Goal: Information Seeking & Learning: Learn about a topic

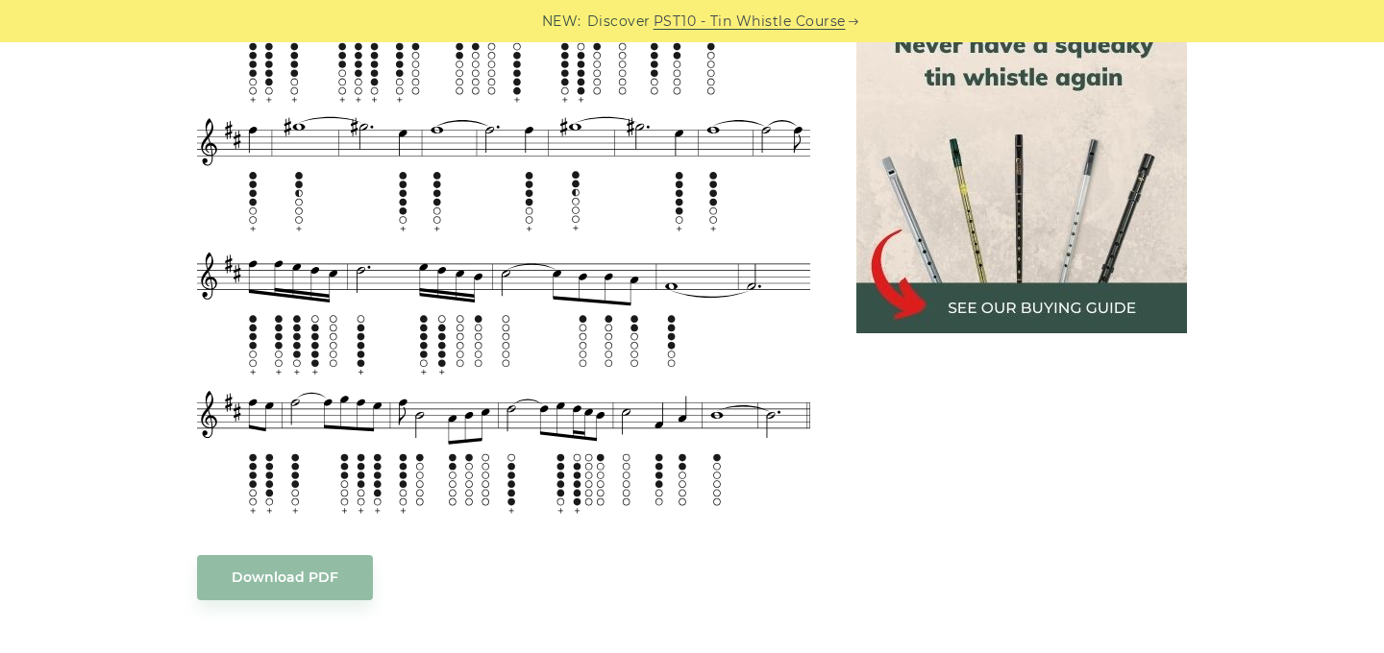
scroll to position [934, 0]
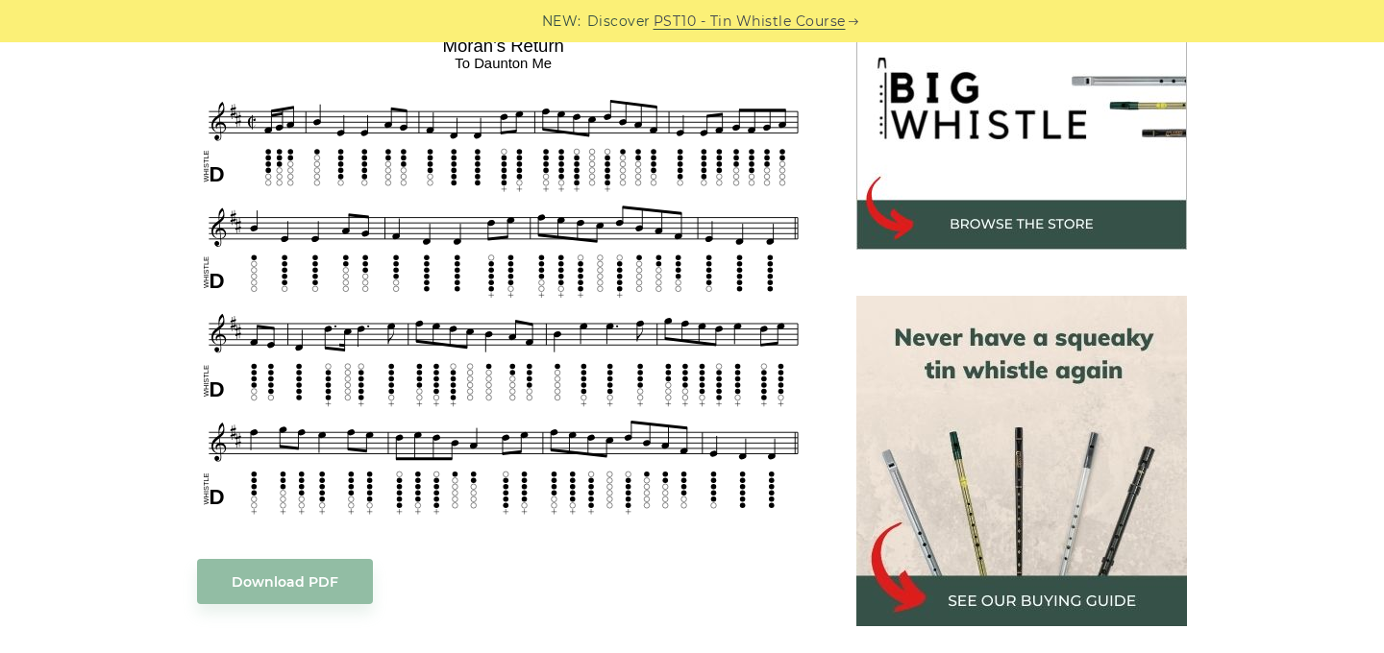
scroll to position [633, 0]
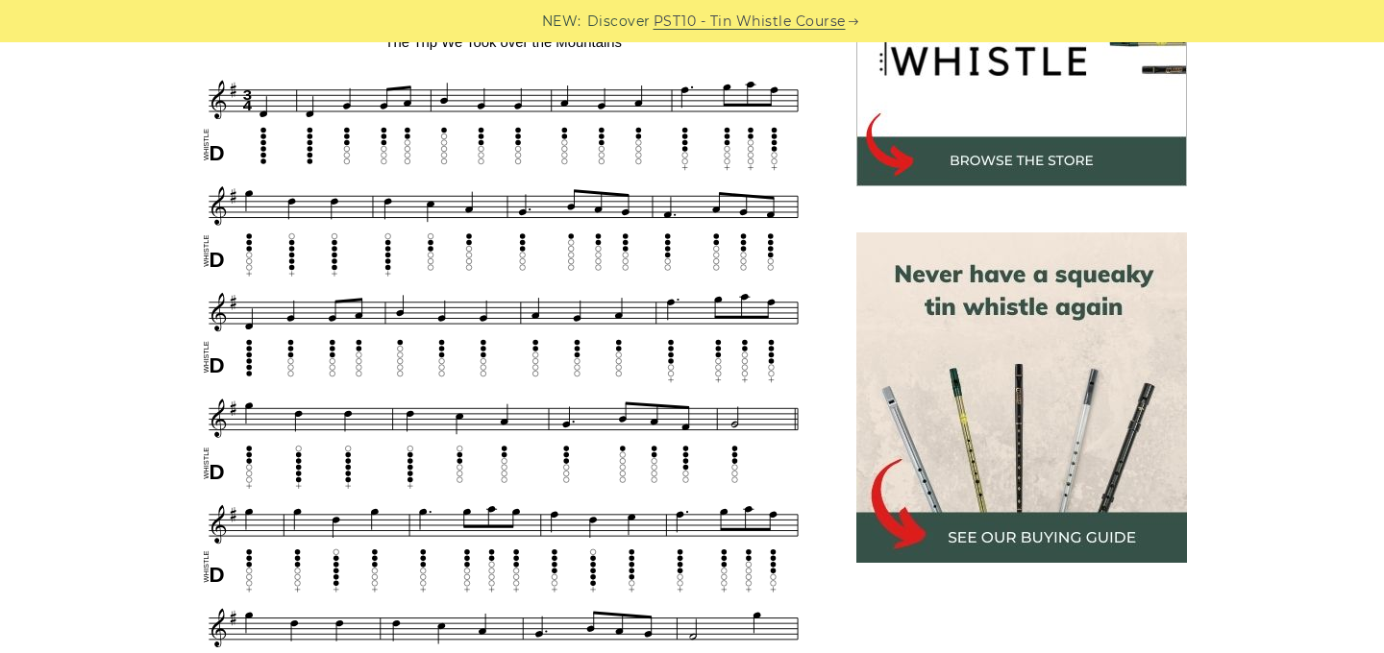
scroll to position [699, 0]
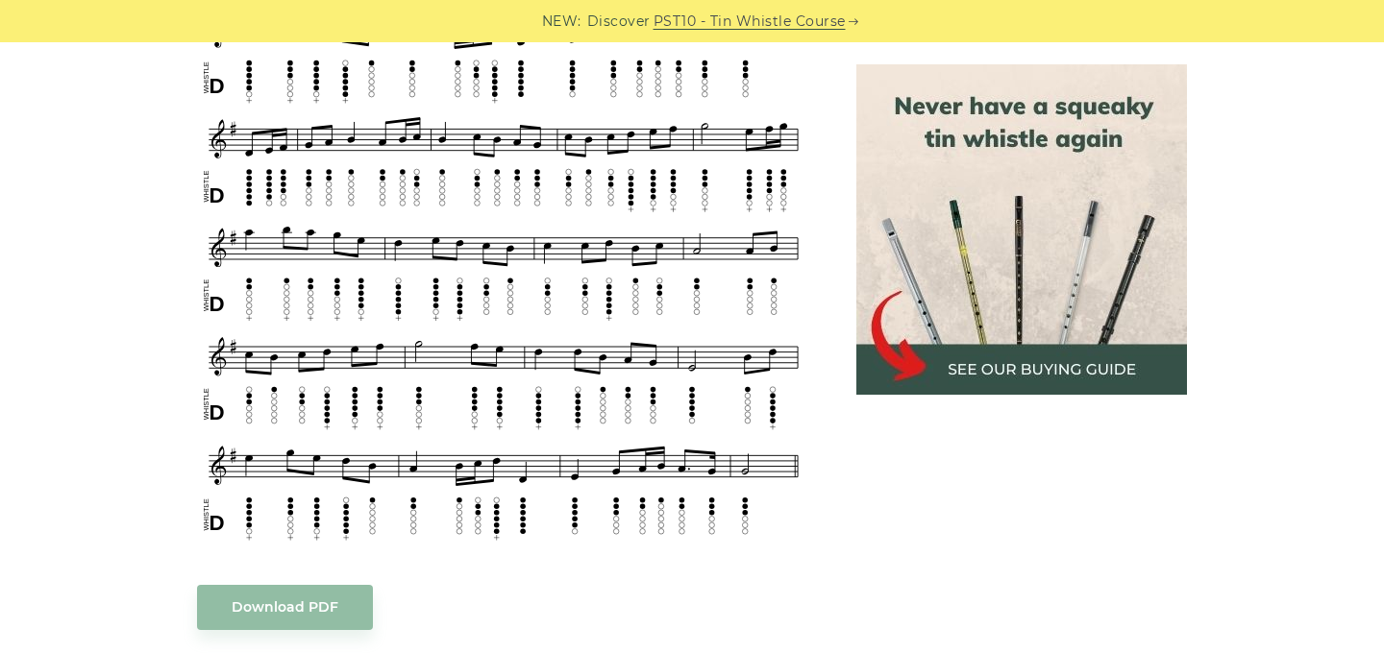
scroll to position [885, 0]
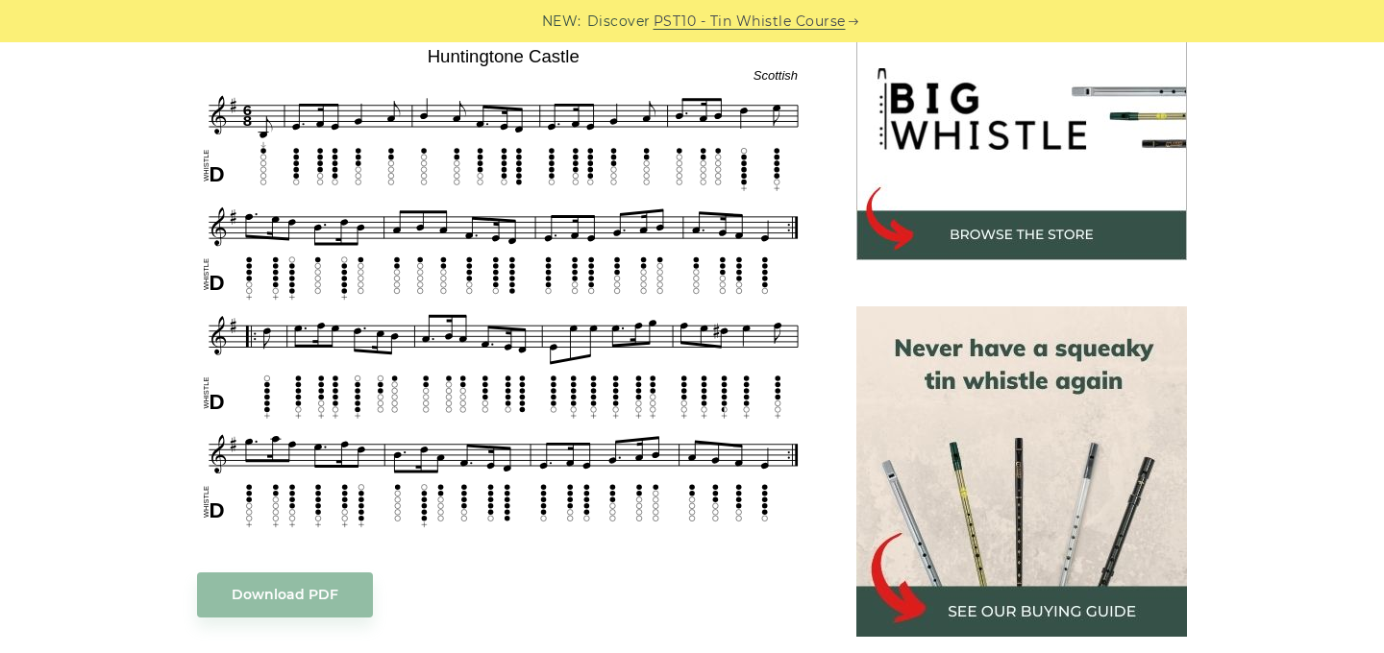
scroll to position [629, 0]
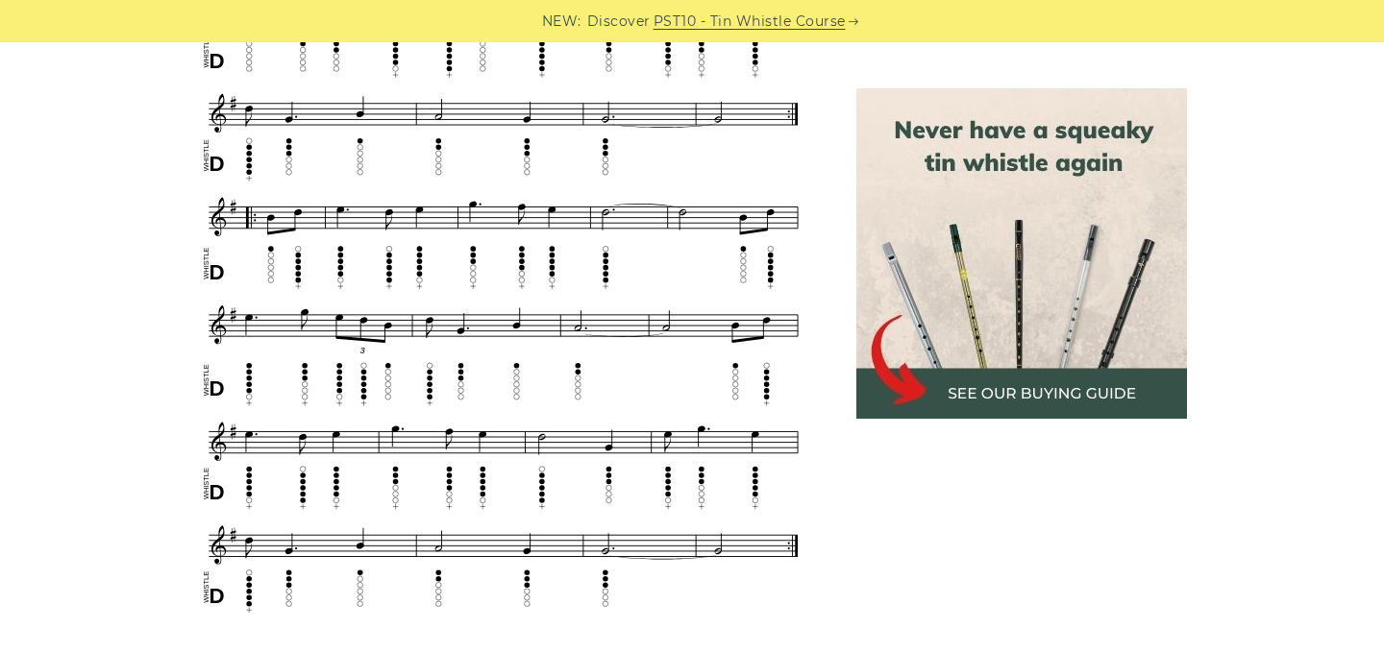
scroll to position [972, 0]
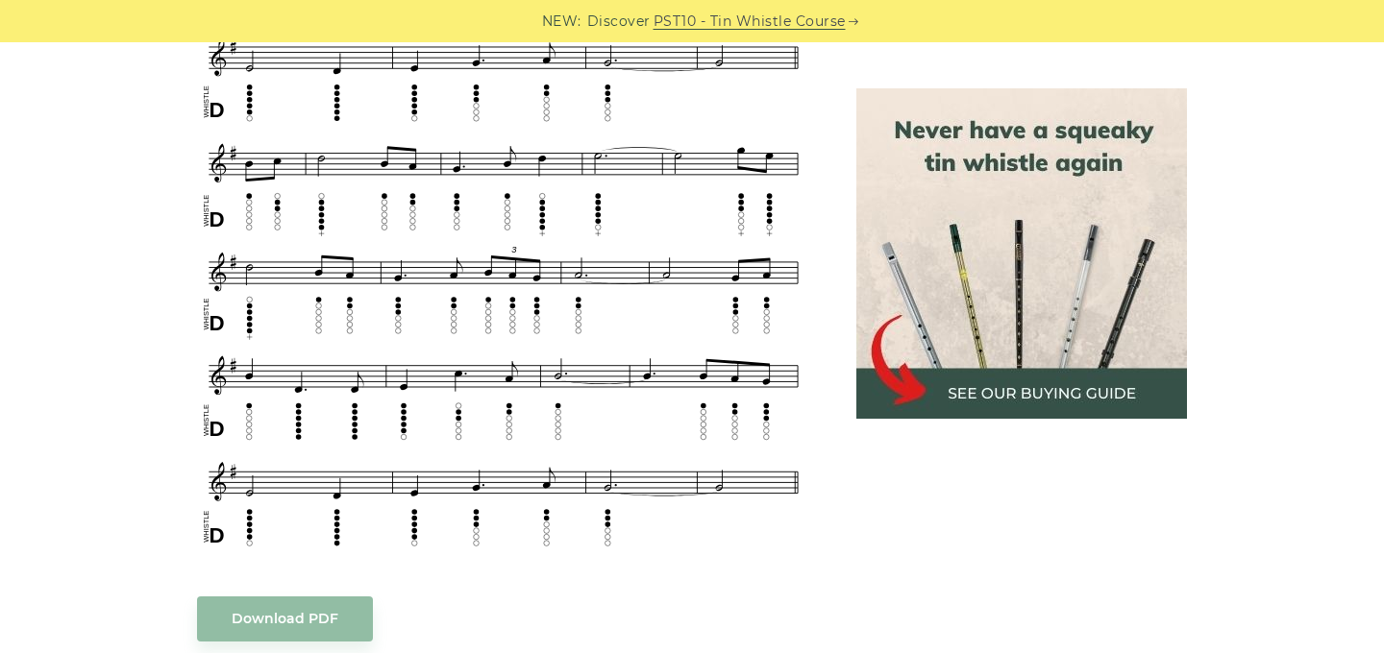
scroll to position [1017, 0]
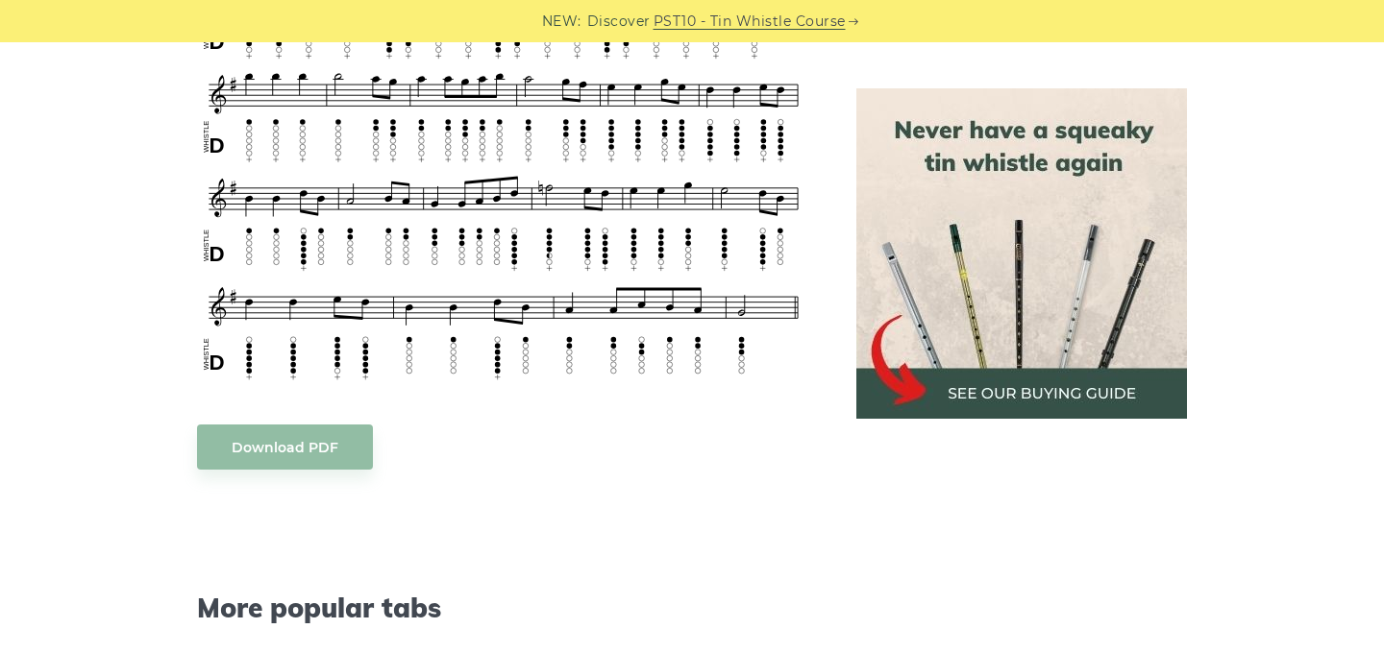
scroll to position [1322, 0]
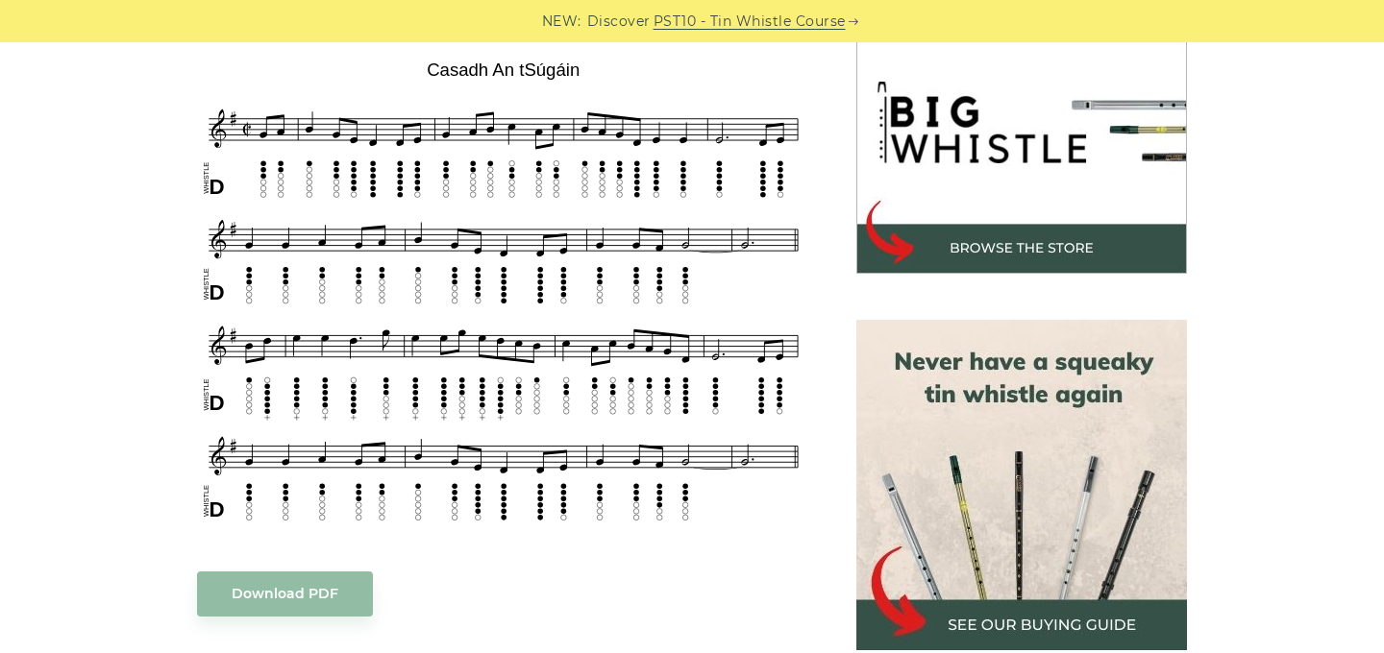
scroll to position [596, 0]
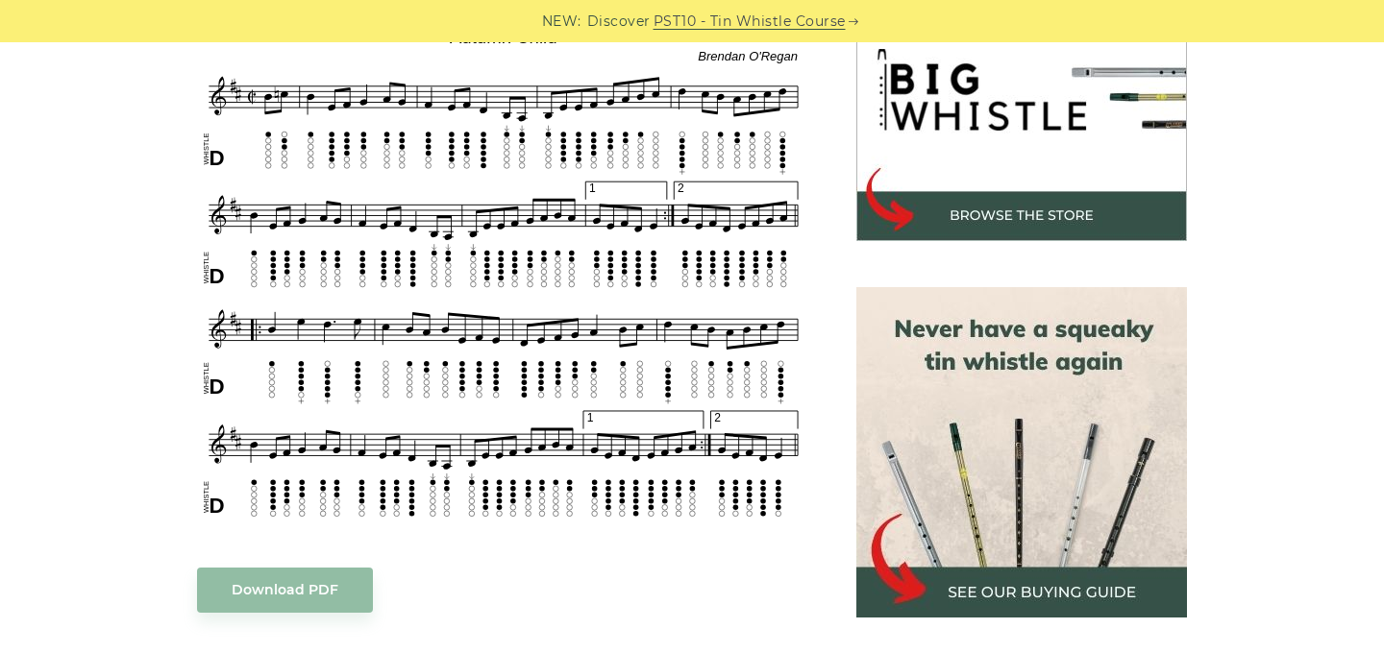
scroll to position [638, 0]
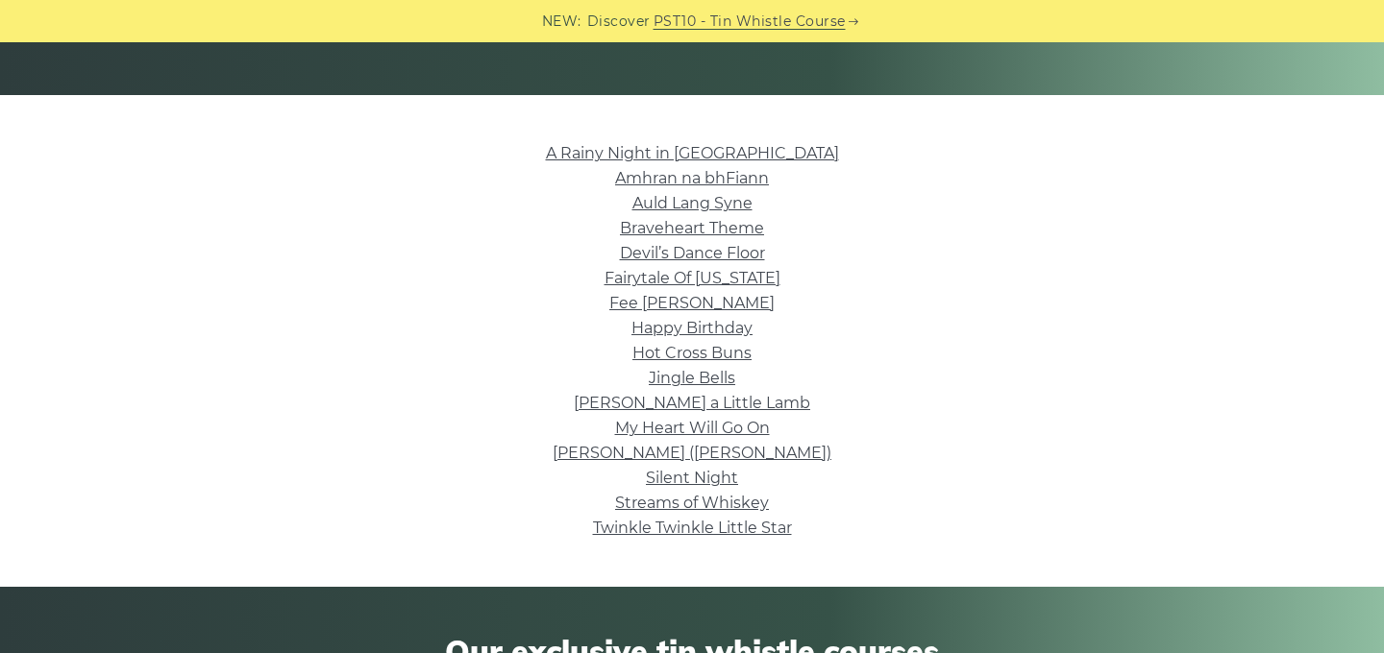
scroll to position [404, 0]
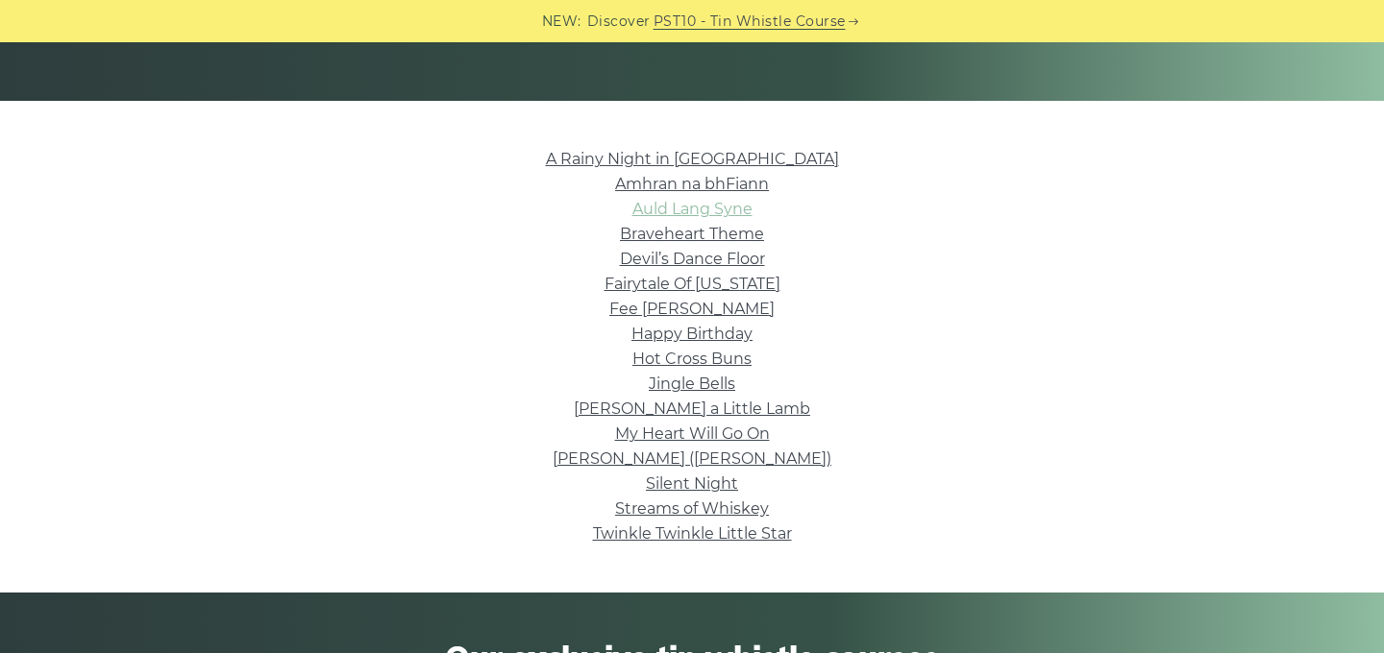
click at [691, 203] on link "Auld Lang Syne" at bounding box center [692, 209] width 120 height 18
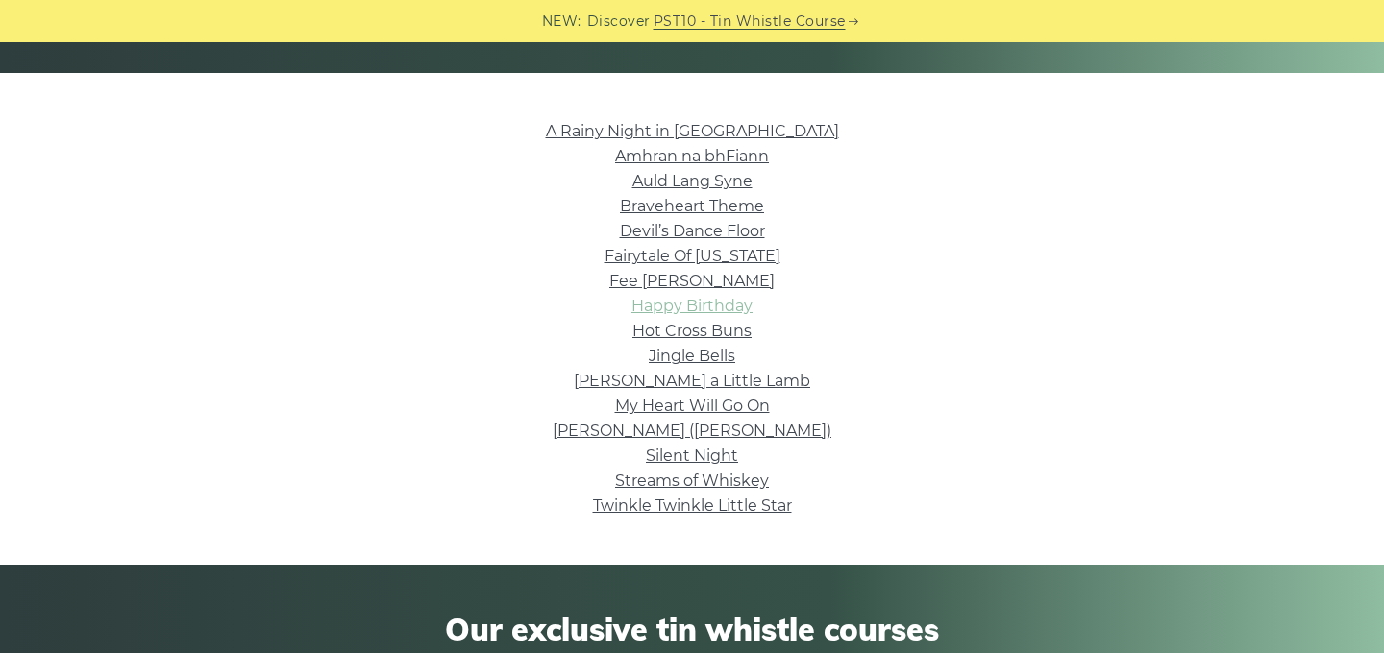
scroll to position [435, 0]
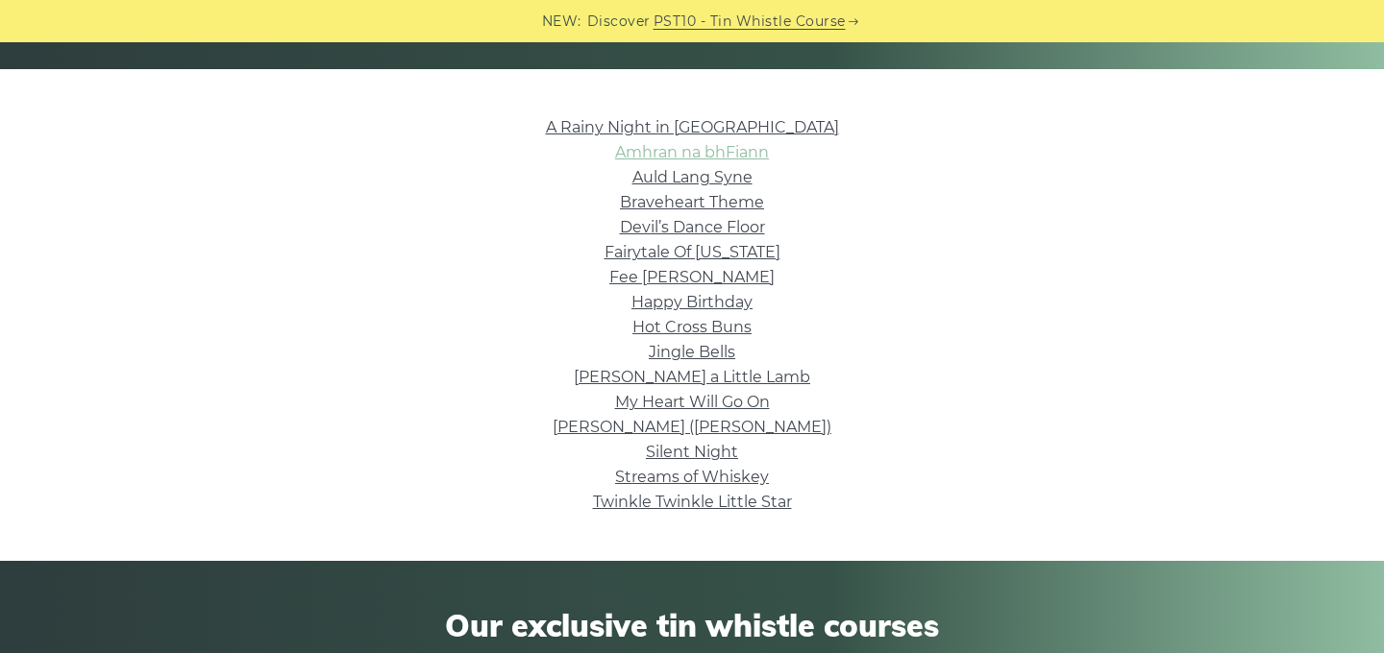
click at [657, 151] on link "Amhran na bhFiann" at bounding box center [692, 152] width 154 height 18
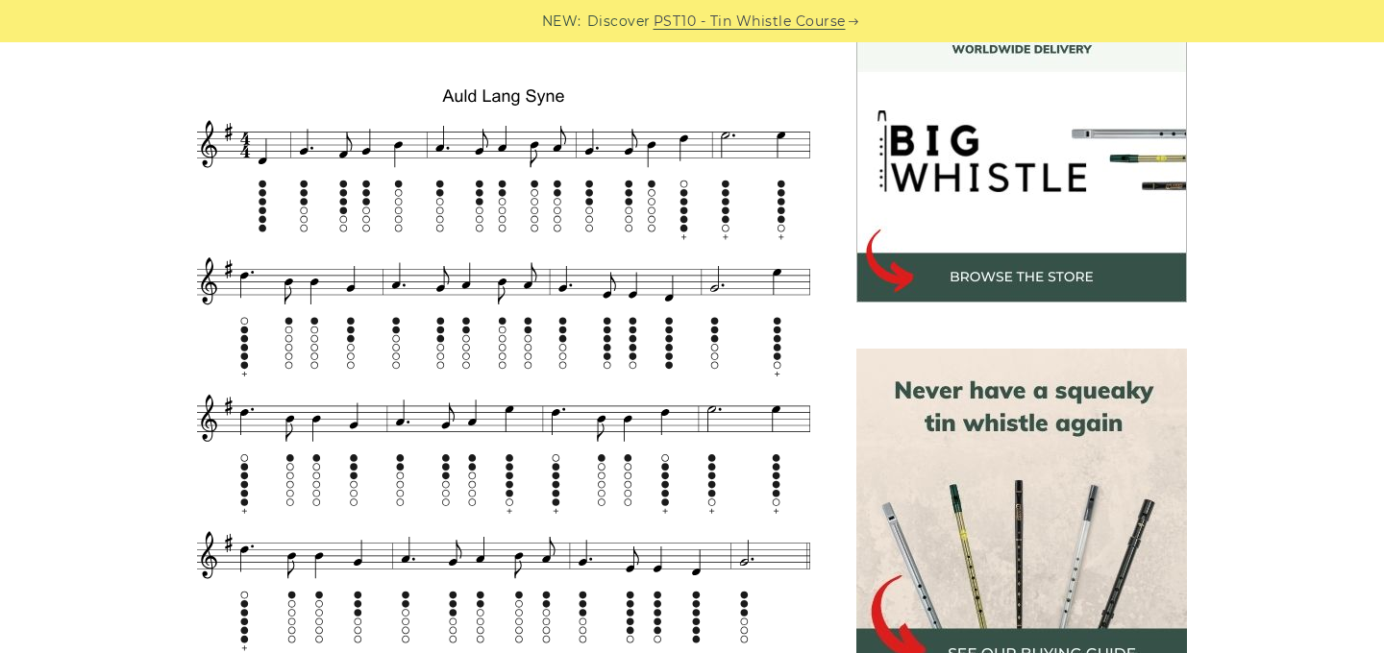
scroll to position [580, 0]
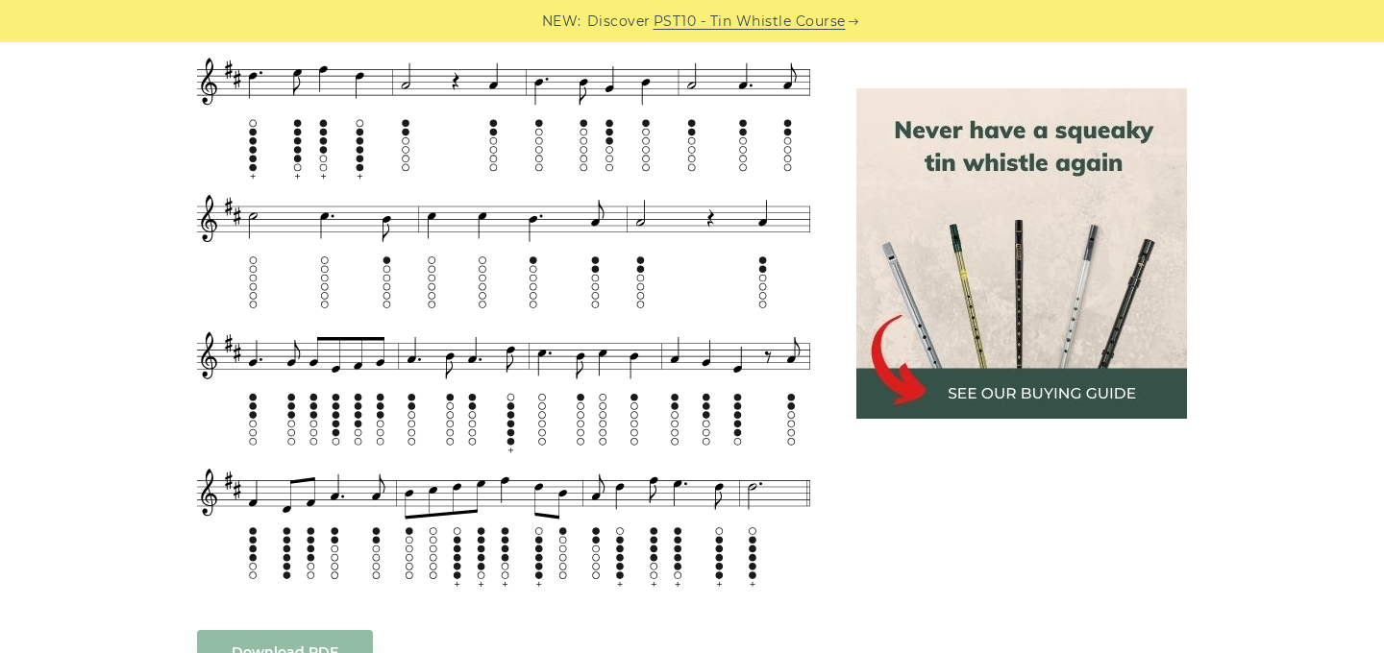
scroll to position [1512, 0]
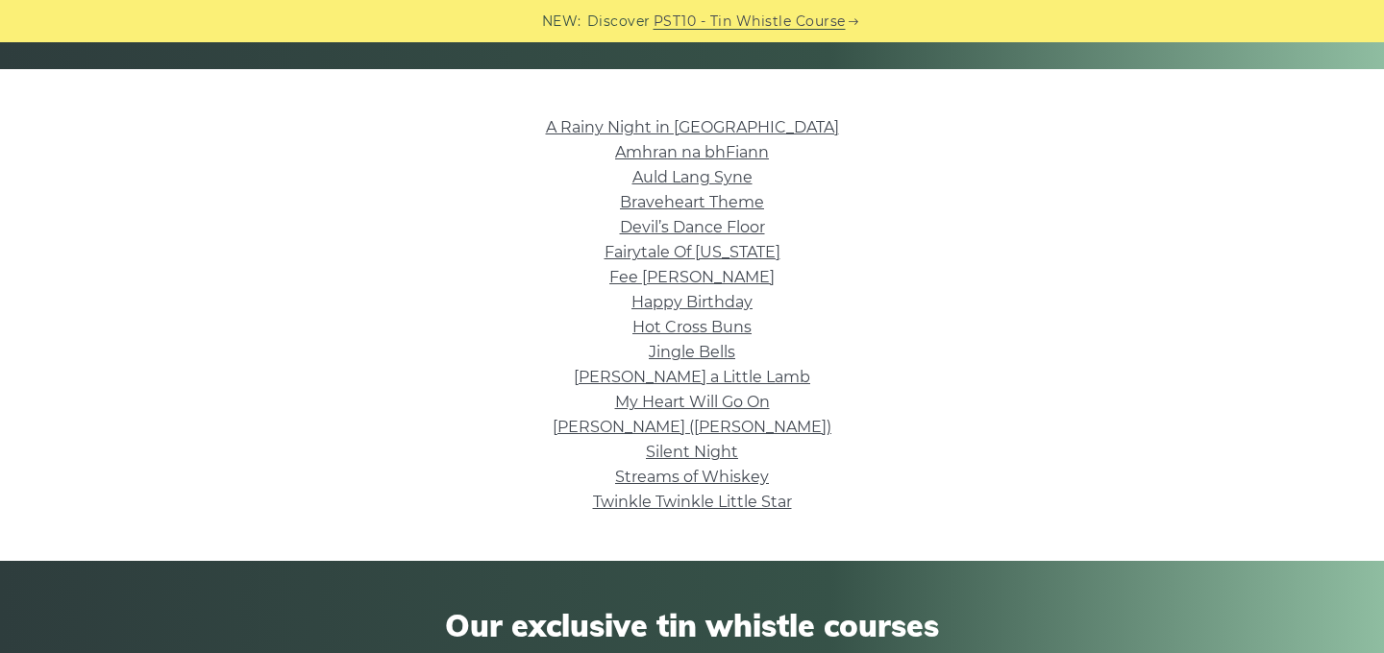
scroll to position [435, 0]
click at [673, 197] on link "Braveheart Theme" at bounding box center [692, 202] width 144 height 18
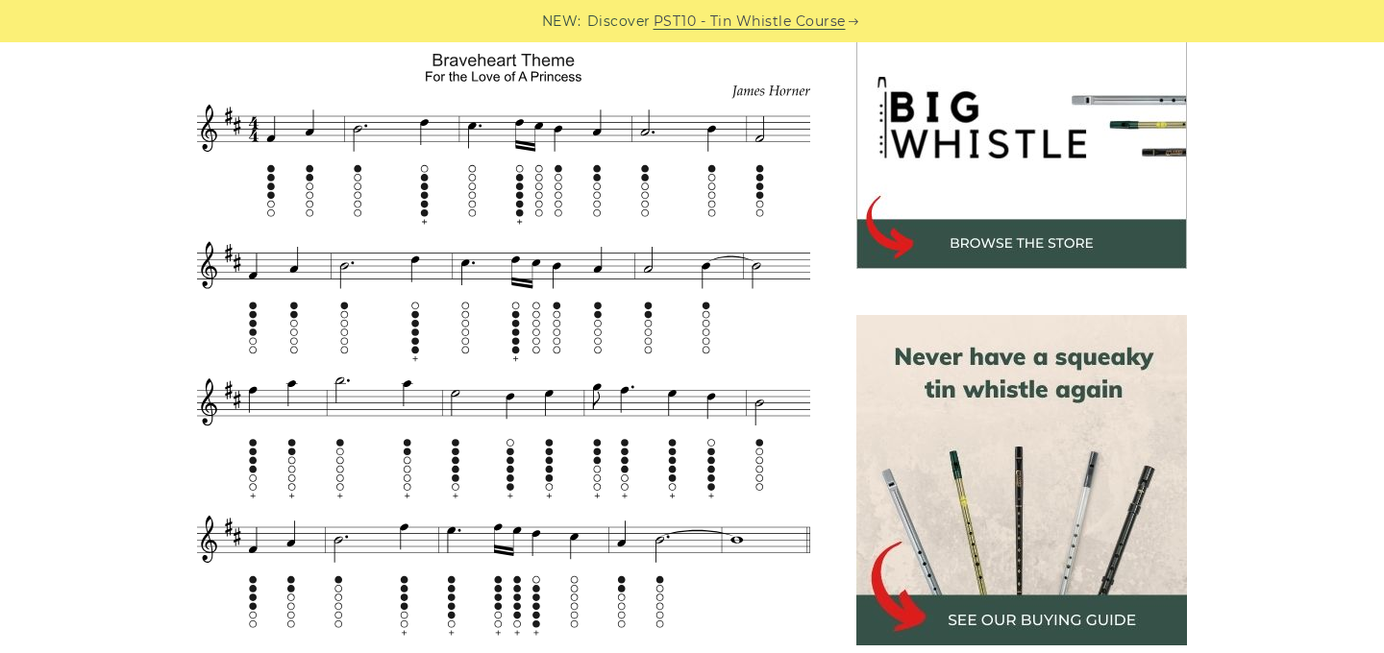
scroll to position [621, 0]
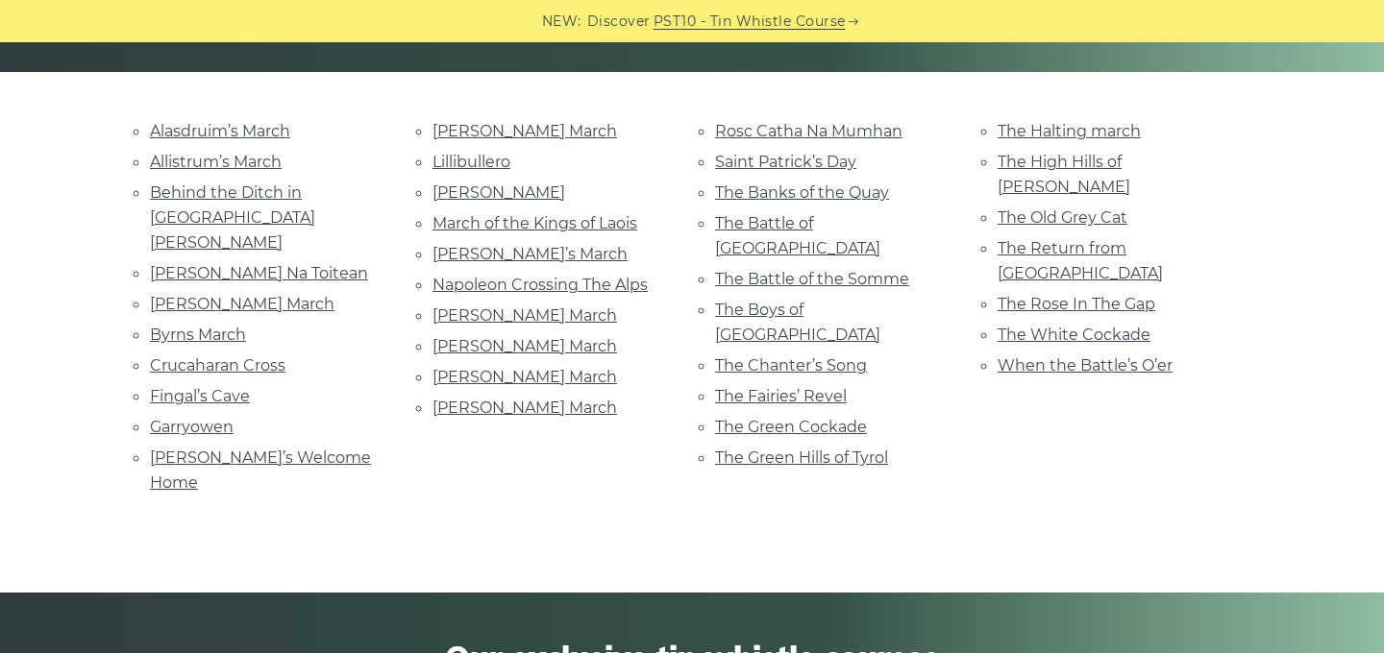
scroll to position [381, 0]
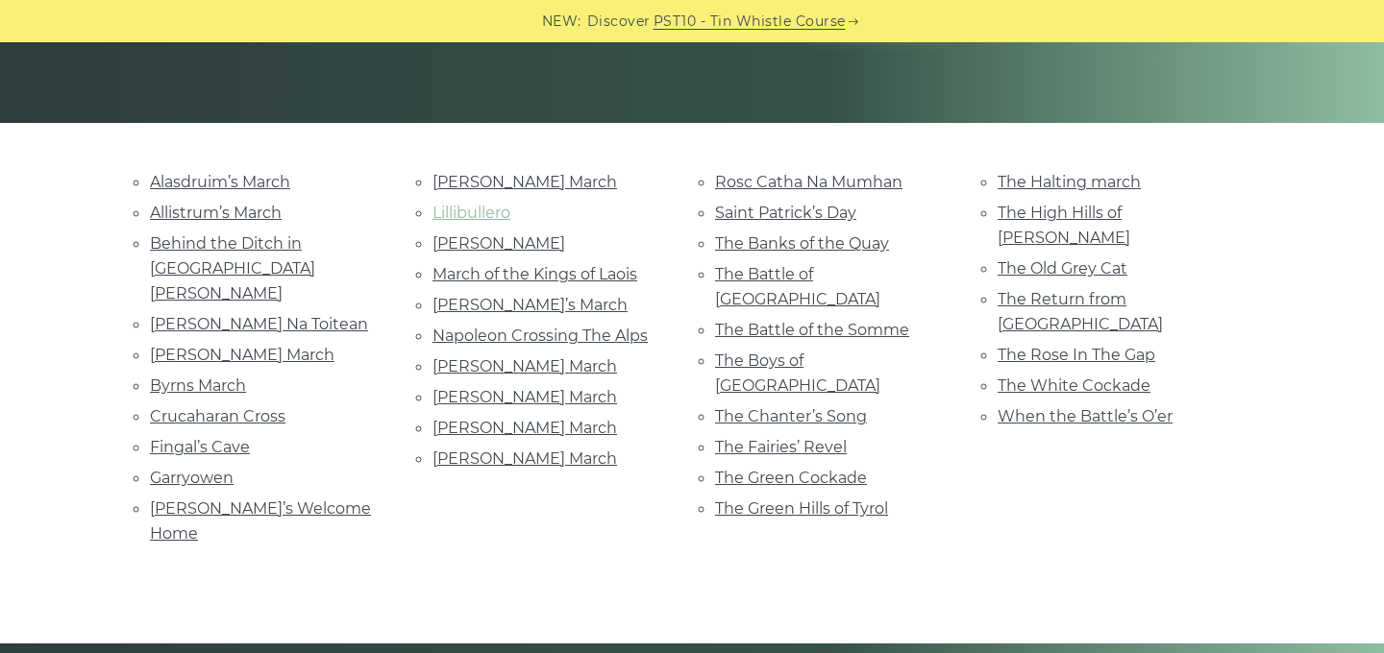
click at [495, 217] on link "Lillibullero" at bounding box center [471, 213] width 78 height 18
click at [803, 216] on link "Saint Patrick’s Day" at bounding box center [785, 213] width 141 height 18
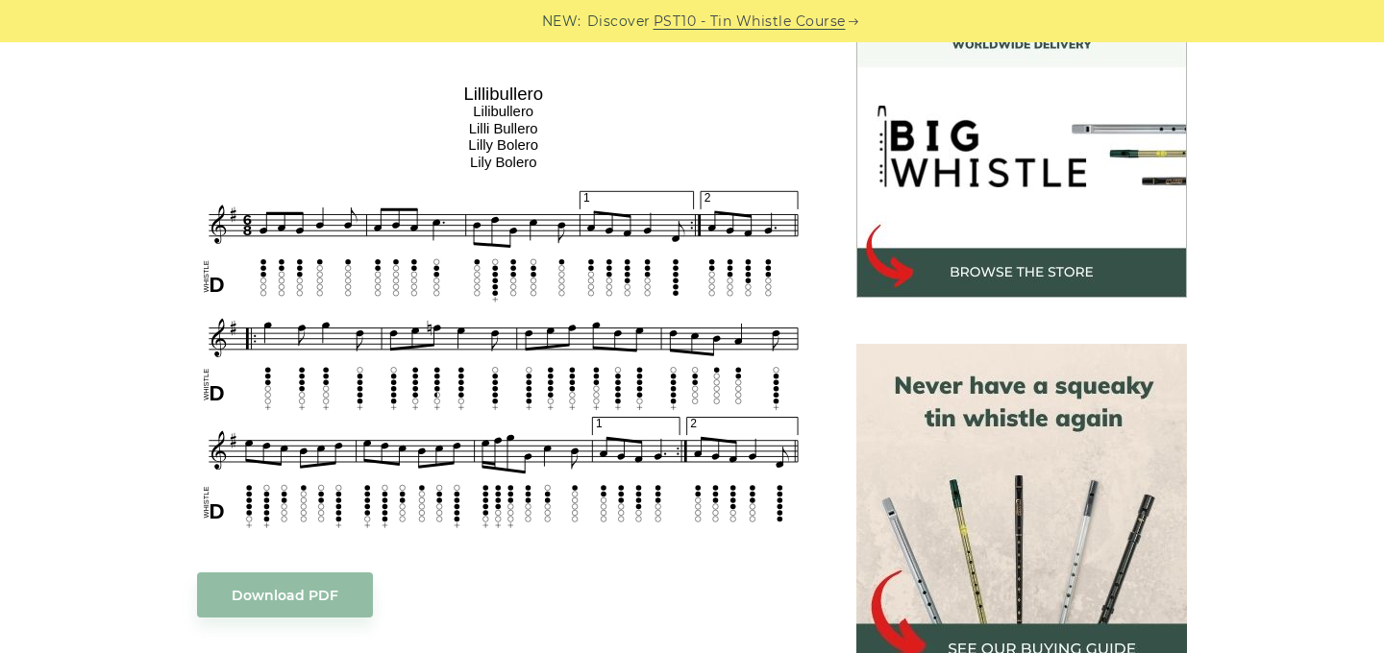
scroll to position [595, 0]
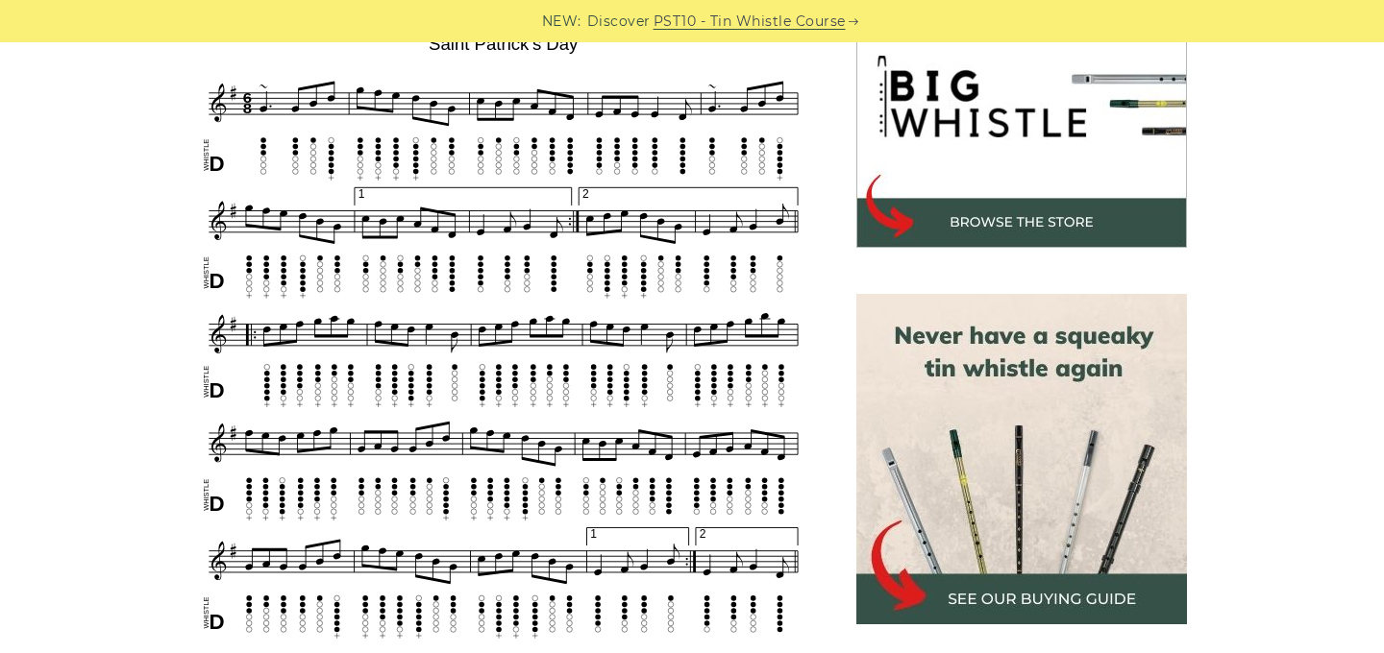
scroll to position [640, 0]
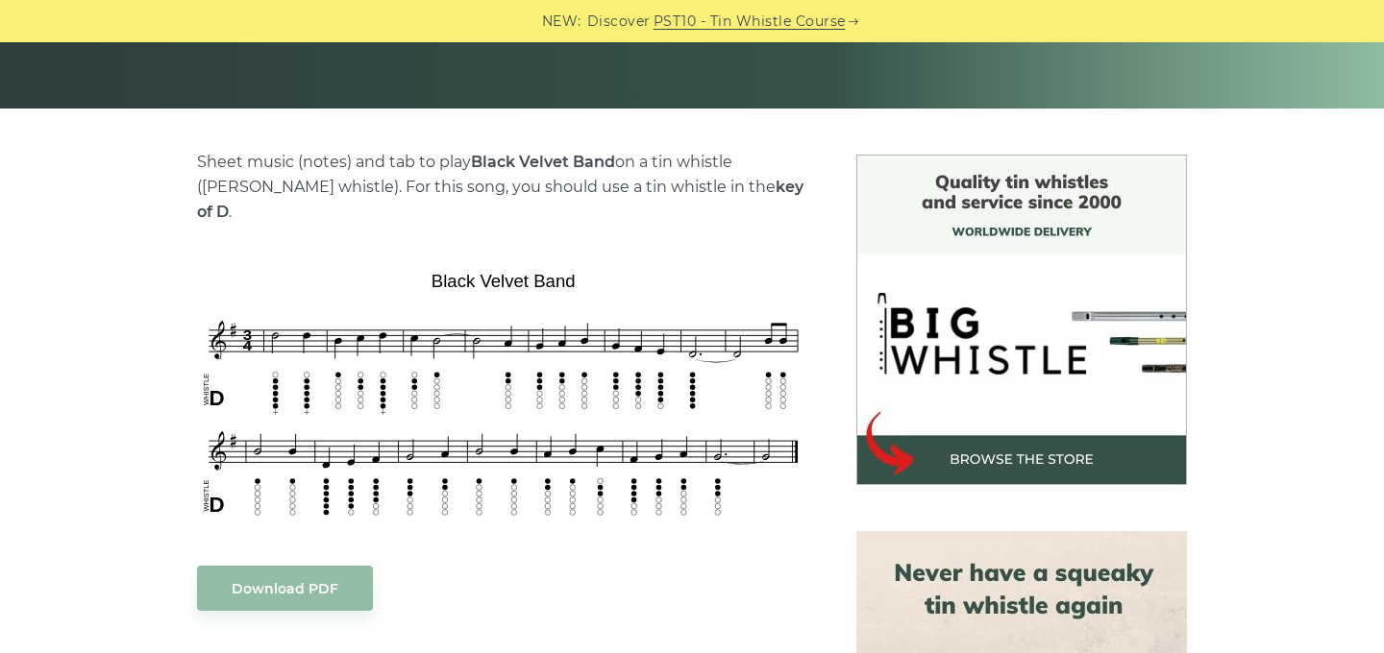
scroll to position [391, 0]
